Goal: Transaction & Acquisition: Purchase product/service

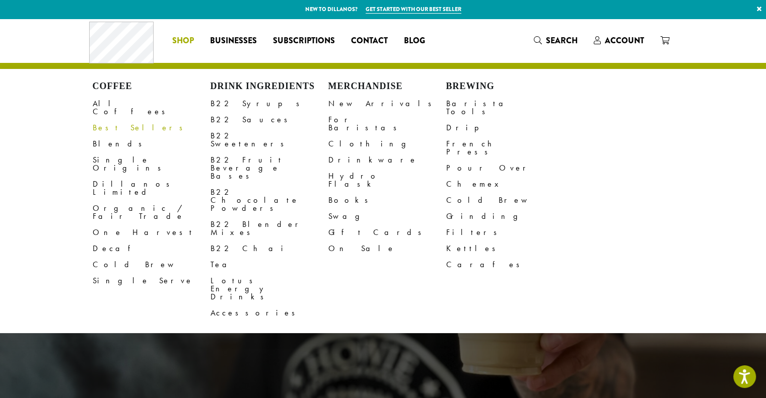
click at [111, 120] on link "Best Sellers" at bounding box center [152, 128] width 118 height 16
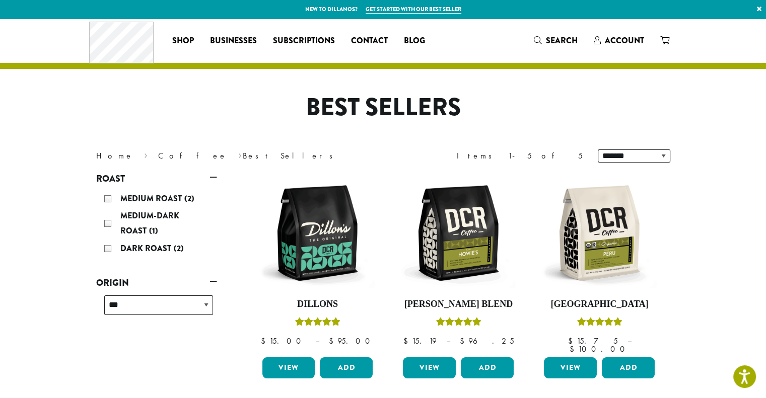
scroll to position [36, 0]
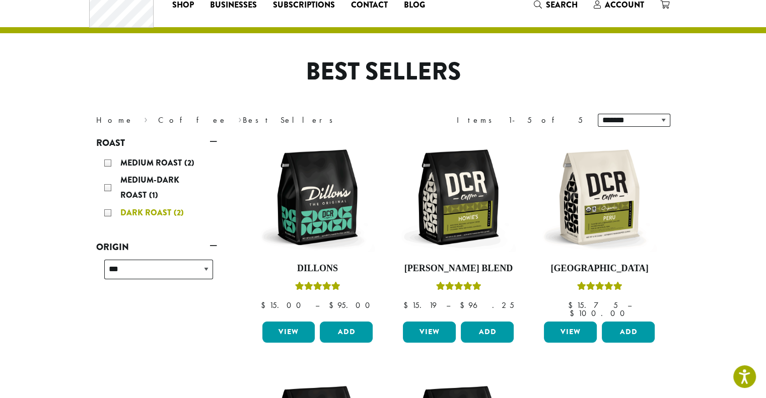
click at [133, 210] on span "Dark Roast" at bounding box center [146, 213] width 53 height 12
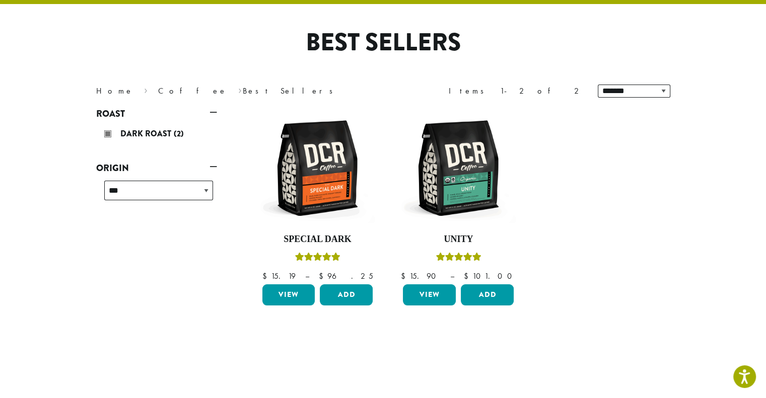
scroll to position [62, 0]
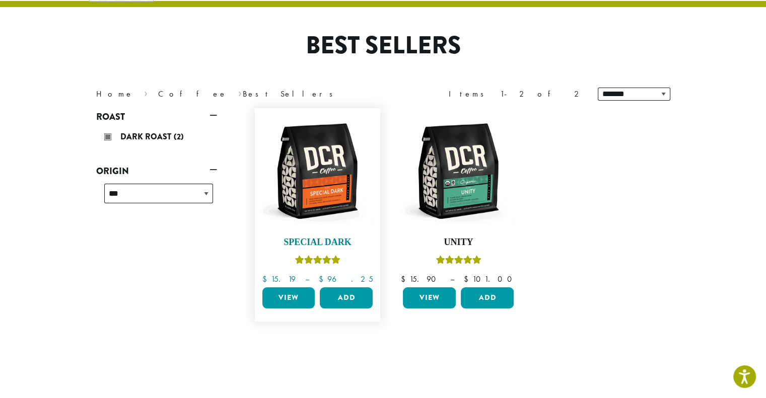
click at [332, 191] on img at bounding box center [317, 171] width 116 height 116
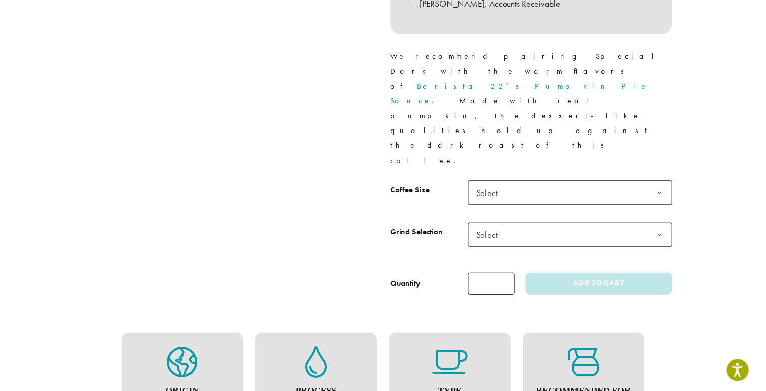
scroll to position [426, 0]
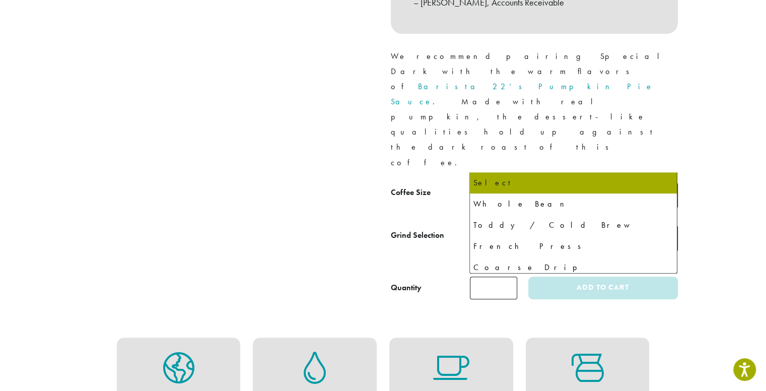
click at [478, 228] on span "Select" at bounding box center [492, 238] width 36 height 20
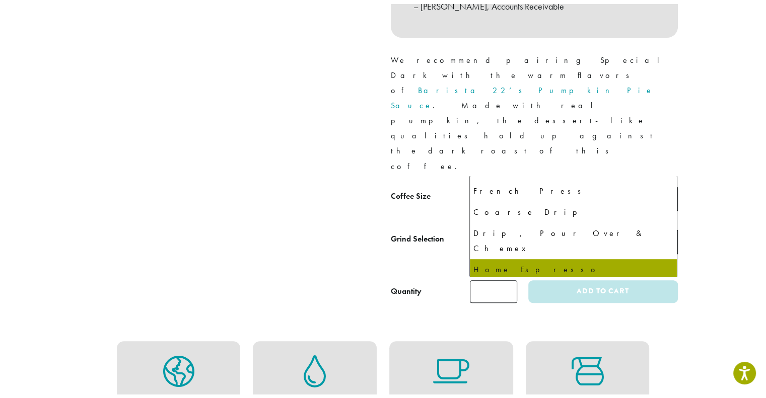
scroll to position [68, 0]
